Goal: Task Accomplishment & Management: Manage account settings

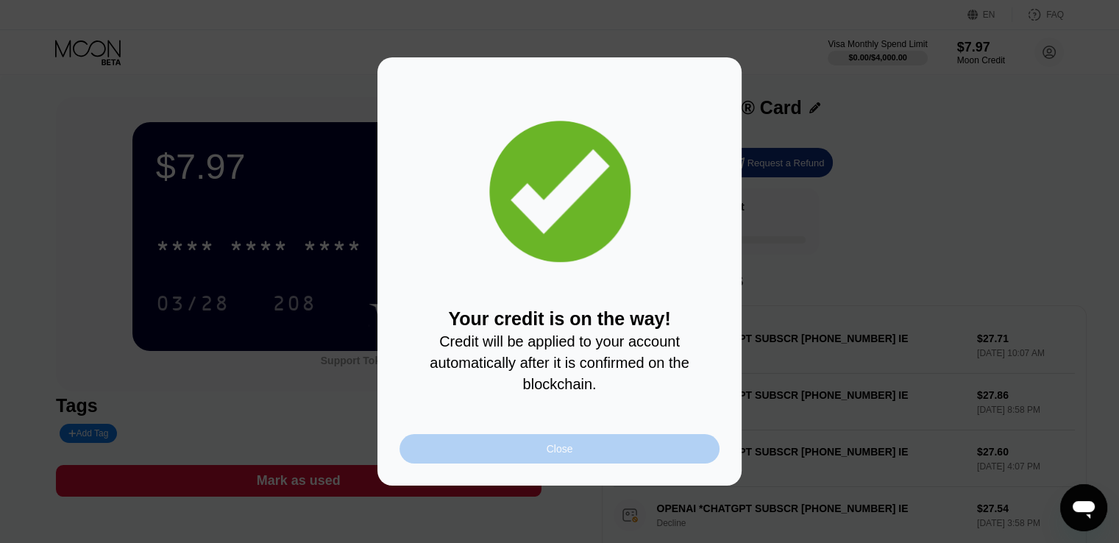
click at [563, 454] on div "Close" at bounding box center [559, 449] width 26 height 12
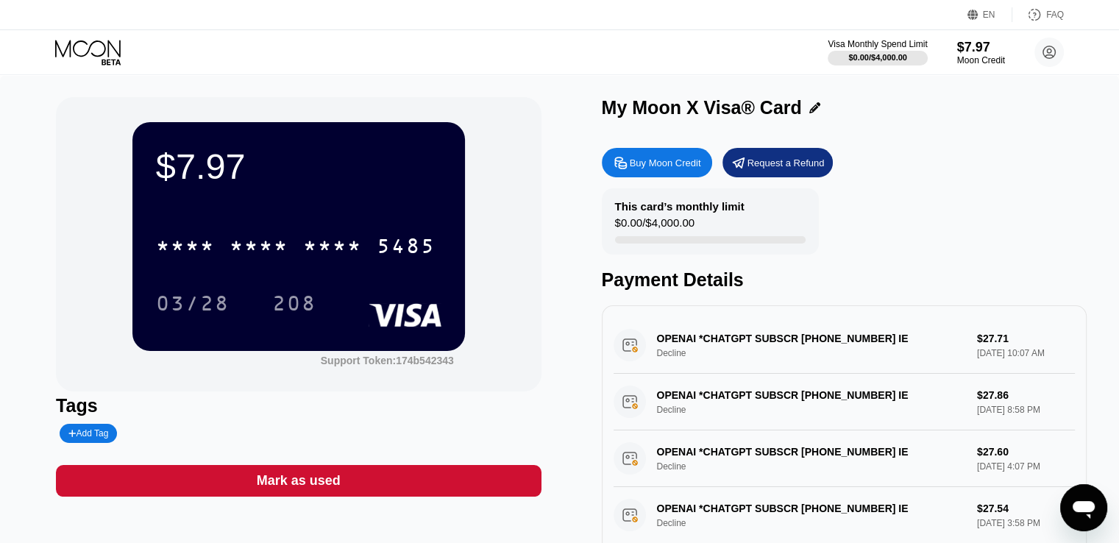
click at [980, 195] on div "This card’s monthly limit $0.00 / $4,000.00 Payment Details" at bounding box center [844, 239] width 485 height 102
